Goal: Task Accomplishment & Management: Use online tool/utility

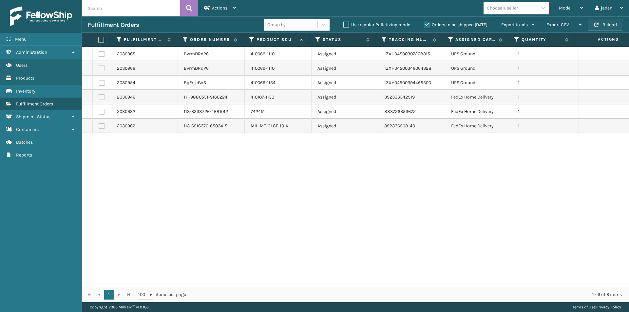
click at [615, 21] on button "Reload" at bounding box center [605, 25] width 35 height 12
drag, startPoint x: 508, startPoint y: 222, endPoint x: 284, endPoint y: 241, distance: 224.9
click at [225, 199] on div "2030965 BvrmDRdP6 410069-1110 Assigned 1ZXH04500307268315 UPS Ground 1 2030966 …" at bounding box center [355, 167] width 547 height 240
click at [567, 14] on div "Mode" at bounding box center [571, 8] width 24 height 16
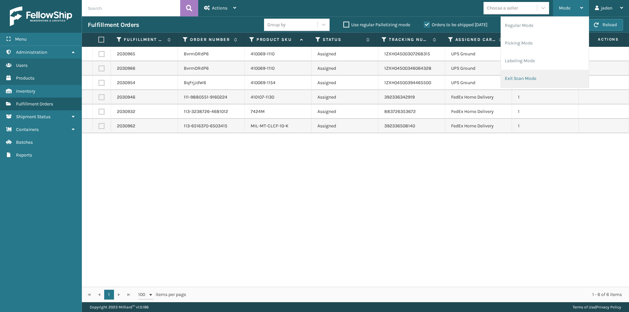
click at [521, 76] on li "Exit Scan Mode" at bounding box center [545, 79] width 88 height 18
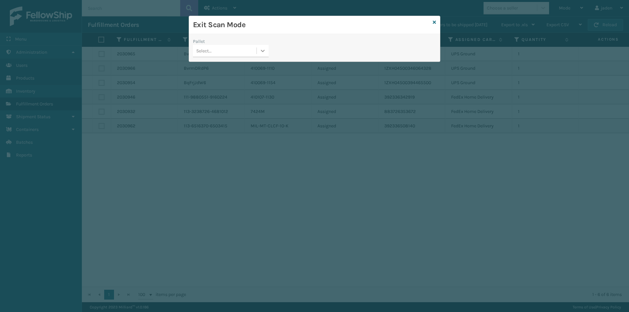
click at [264, 47] on div at bounding box center [263, 51] width 12 height 12
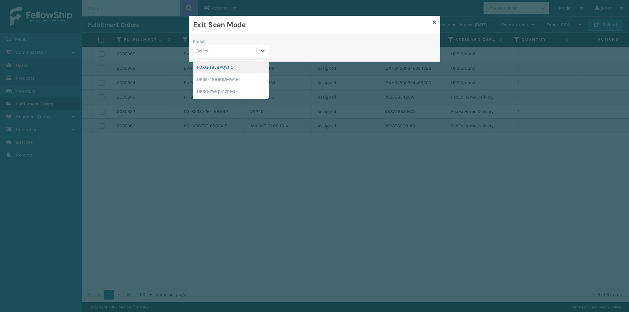
click at [217, 61] on div "FDXG-18L8PQS1IQ" at bounding box center [231, 67] width 76 height 12
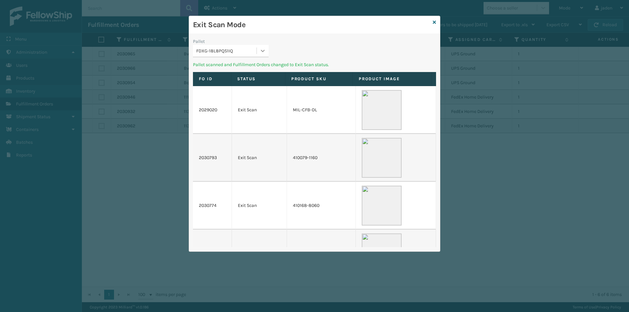
click at [261, 56] on div at bounding box center [263, 51] width 12 height 12
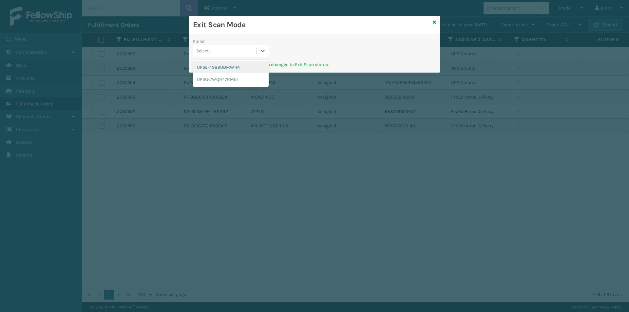
click at [243, 65] on div "UPSE-4989UDMW1M" at bounding box center [231, 67] width 76 height 12
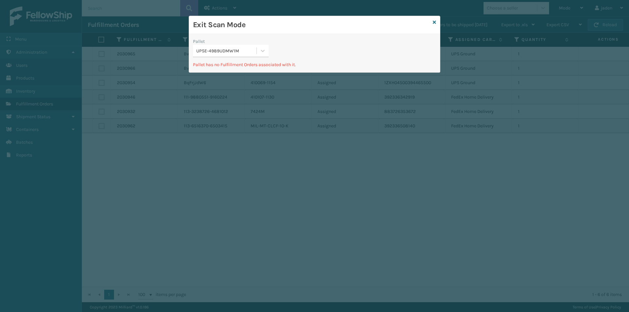
click at [249, 52] on div "UPSE-4989UDMW1M" at bounding box center [226, 51] width 61 height 7
click at [219, 67] on div "UPSE-4989UDMW1M" at bounding box center [231, 67] width 76 height 12
drag, startPoint x: 263, startPoint y: 50, endPoint x: 254, endPoint y: 56, distance: 10.9
click at [262, 50] on icon at bounding box center [262, 51] width 7 height 7
click at [228, 79] on div "UPSG-7WQR47RM0I" at bounding box center [231, 79] width 76 height 12
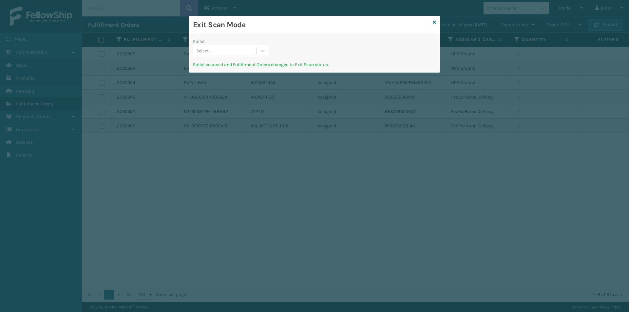
drag, startPoint x: 370, startPoint y: 50, endPoint x: 282, endPoint y: 39, distance: 88.5
click at [289, 33] on div "Exit Scan Mode" at bounding box center [314, 25] width 251 height 18
click at [266, 50] on div at bounding box center [263, 51] width 12 height 12
drag, startPoint x: 241, startPoint y: 74, endPoint x: 355, endPoint y: 45, distance: 117.1
click at [244, 72] on div "UPSE-4989UDMW1M" at bounding box center [231, 67] width 76 height 15
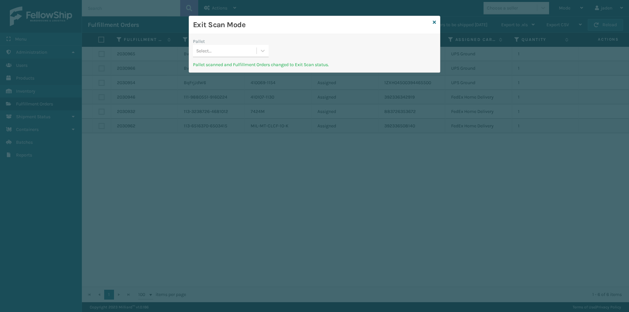
drag, startPoint x: 355, startPoint y: 44, endPoint x: 378, endPoint y: 29, distance: 28.0
click at [291, 15] on div "Exit Scan Mode Pallet Select... Pallet scanned and Fulfillment Orders changed t…" at bounding box center [314, 156] width 629 height 312
drag, startPoint x: 378, startPoint y: 29, endPoint x: 374, endPoint y: 27, distance: 4.9
drag, startPoint x: 374, startPoint y: 27, endPoint x: 288, endPoint y: 24, distance: 85.9
click at [293, 21] on h3 "Exit Scan Mode" at bounding box center [311, 25] width 237 height 10
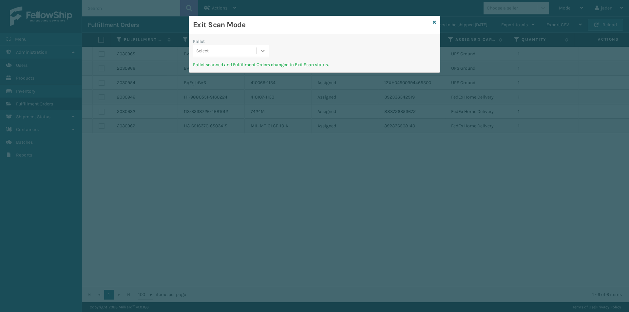
click at [265, 53] on icon at bounding box center [262, 51] width 7 height 7
drag, startPoint x: 263, startPoint y: 57, endPoint x: 412, endPoint y: 46, distance: 149.1
click at [252, 72] on div "UPSE-4989UDMW1M" at bounding box center [231, 67] width 76 height 15
click at [434, 22] on icon at bounding box center [434, 22] width 3 height 5
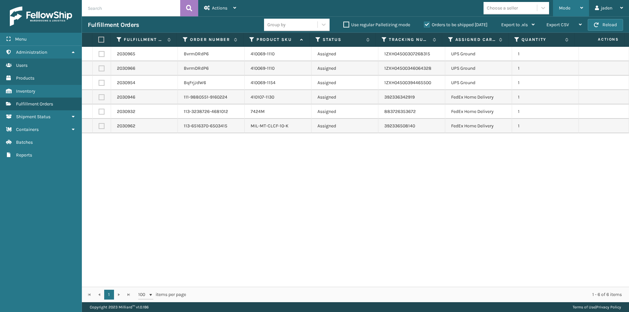
click at [574, 9] on div "Mode" at bounding box center [571, 8] width 24 height 16
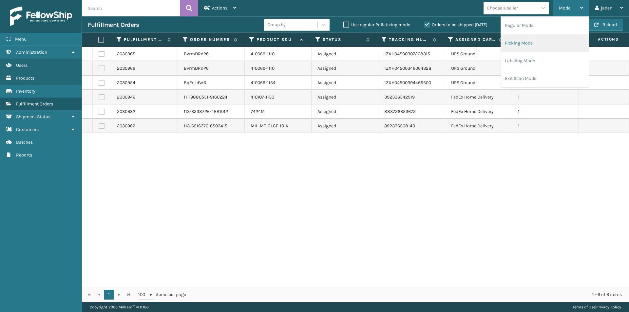
click at [528, 40] on li "Picking Mode" at bounding box center [545, 43] width 88 height 18
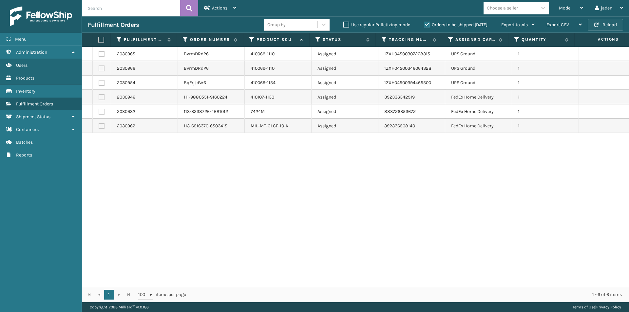
click at [606, 24] on button "Reload" at bounding box center [605, 25] width 35 height 12
click at [425, 22] on label "Orders to be shipped [DATE]" at bounding box center [456, 25] width 64 height 6
click at [424, 22] on input "Orders to be shipped [DATE]" at bounding box center [424, 23] width 0 height 4
click at [425, 23] on label "Orders to be shipped [DATE]" at bounding box center [456, 25] width 64 height 6
click at [424, 23] on input "Orders to be shipped [DATE]" at bounding box center [424, 23] width 0 height 4
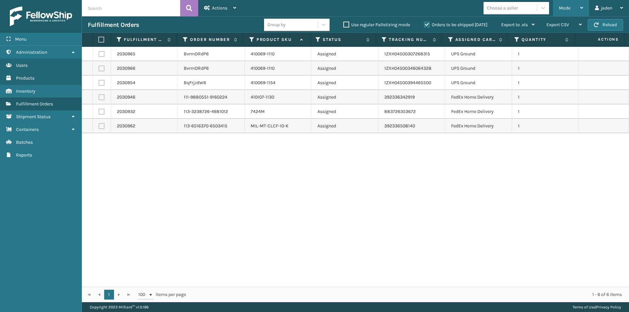
click at [564, 10] on span "Mode" at bounding box center [564, 8] width 11 height 6
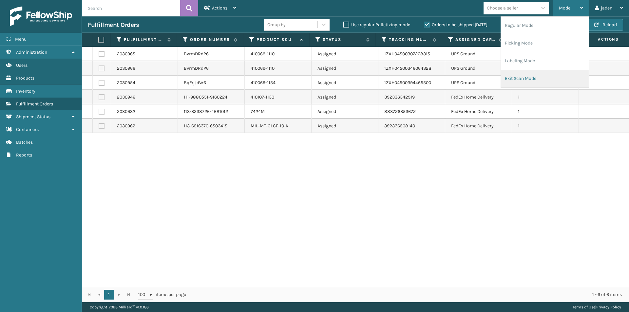
click at [535, 72] on li "Exit Scan Mode" at bounding box center [545, 79] width 88 height 18
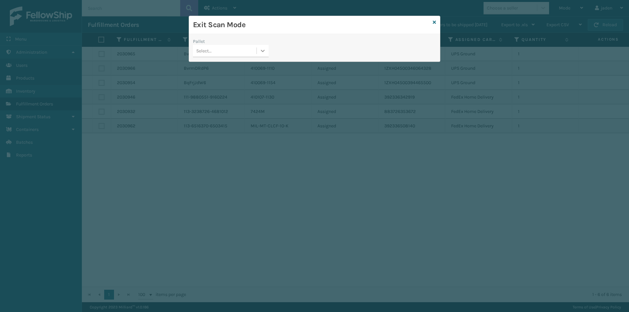
click at [262, 53] on icon at bounding box center [262, 51] width 7 height 7
drag, startPoint x: 238, startPoint y: 72, endPoint x: 247, endPoint y: 69, distance: 8.9
click at [241, 71] on div "UPSE-4989UDMW1M" at bounding box center [231, 67] width 76 height 12
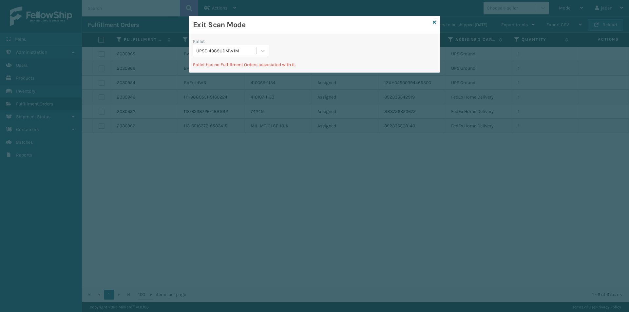
drag, startPoint x: 310, startPoint y: 31, endPoint x: 333, endPoint y: 18, distance: 25.8
click at [311, 28] on div "Exit Scan Mode" at bounding box center [314, 25] width 251 height 18
click at [433, 22] on div "Exit Scan Mode Pallet UPSE-4989UDMW1M Pallet has no Fulfillment Orders associat…" at bounding box center [315, 44] width 252 height 57
click at [435, 22] on icon at bounding box center [434, 22] width 3 height 5
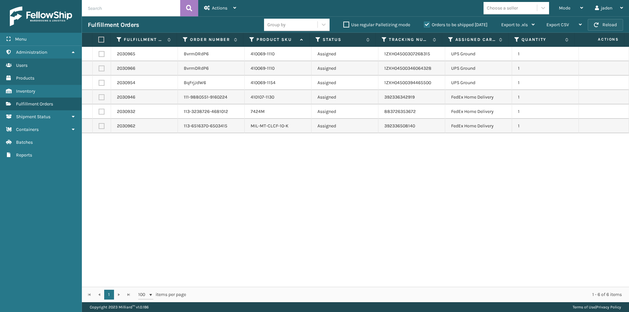
click at [611, 27] on button "Reload" at bounding box center [605, 25] width 35 height 12
